Goal: Information Seeking & Learning: Learn about a topic

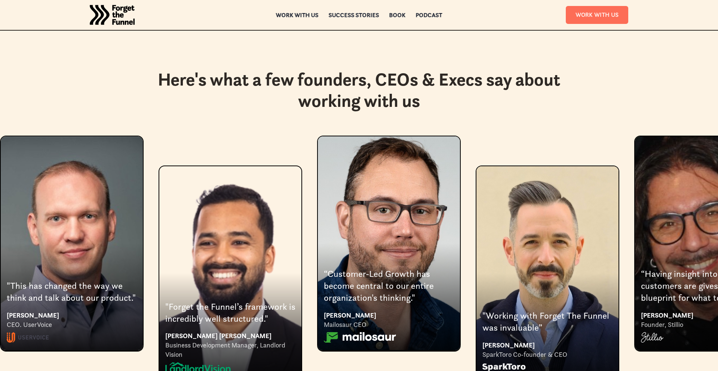
scroll to position [1373, 0]
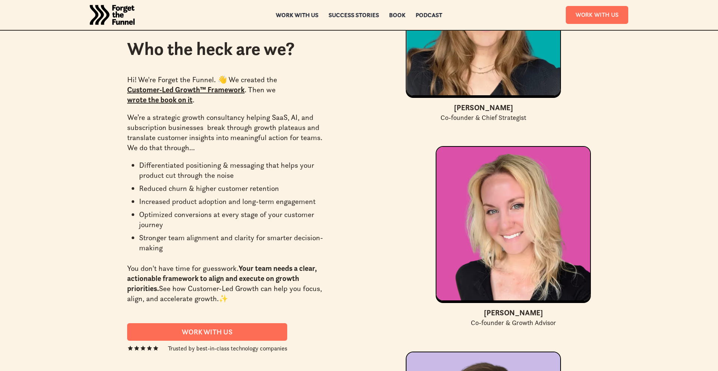
scroll to position [2218, 0]
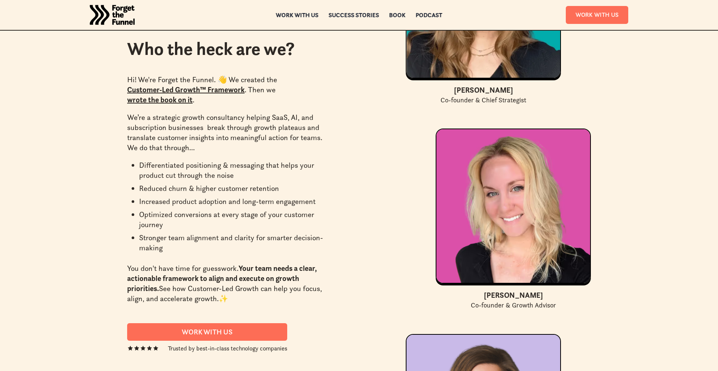
click at [496, 290] on div "[PERSON_NAME]" at bounding box center [513, 295] width 59 height 11
copy div "[PERSON_NAME]"
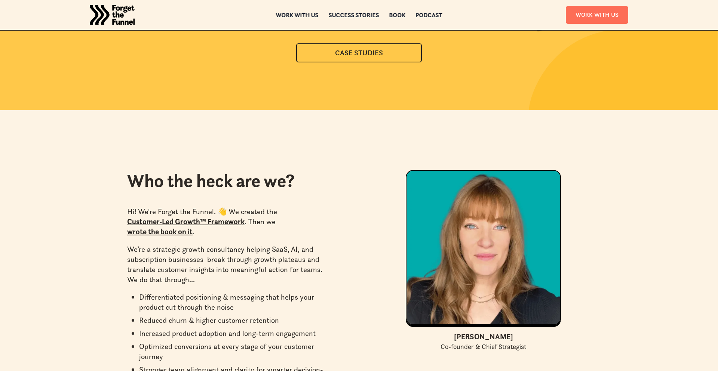
scroll to position [1973, 0]
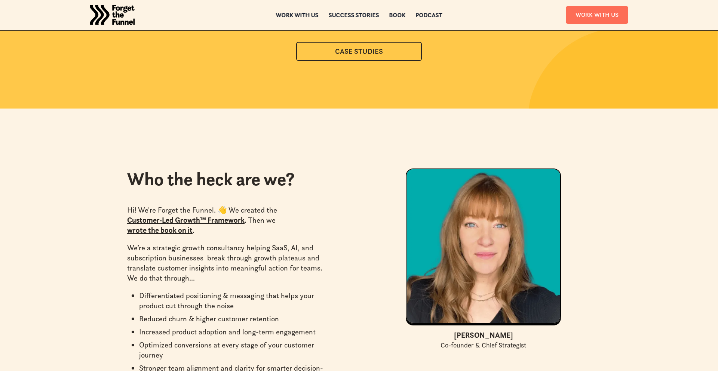
click at [175, 226] on link "wrote the book on it" at bounding box center [159, 230] width 65 height 9
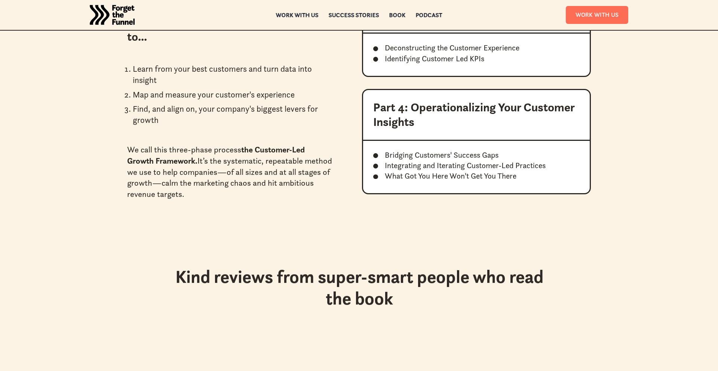
scroll to position [1108, 0]
